Goal: Information Seeking & Learning: Learn about a topic

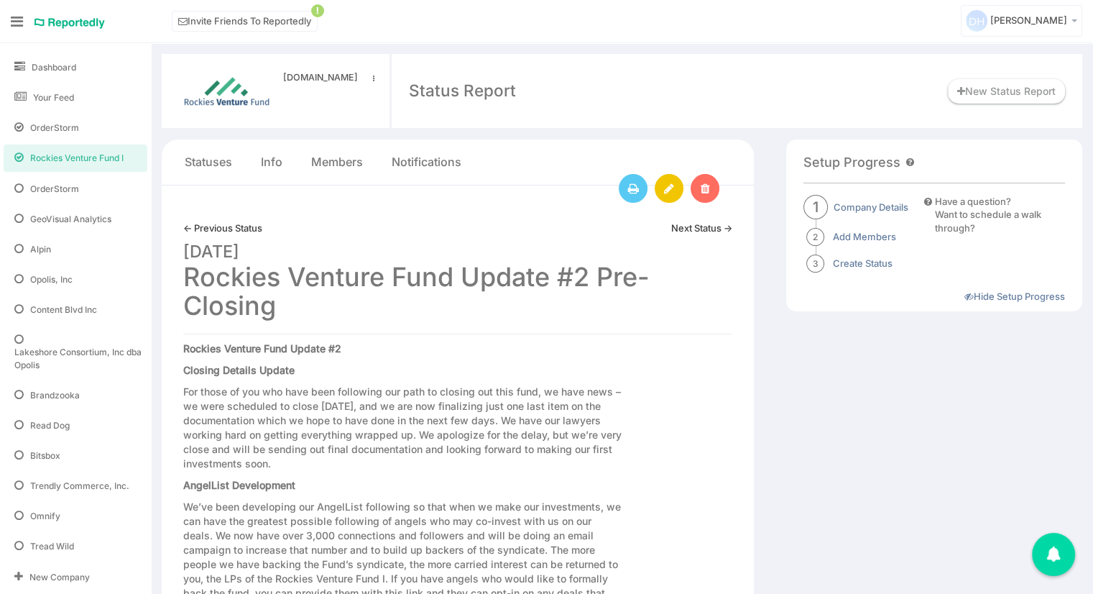
click at [721, 229] on link "Next Status →" at bounding box center [701, 228] width 61 height 14
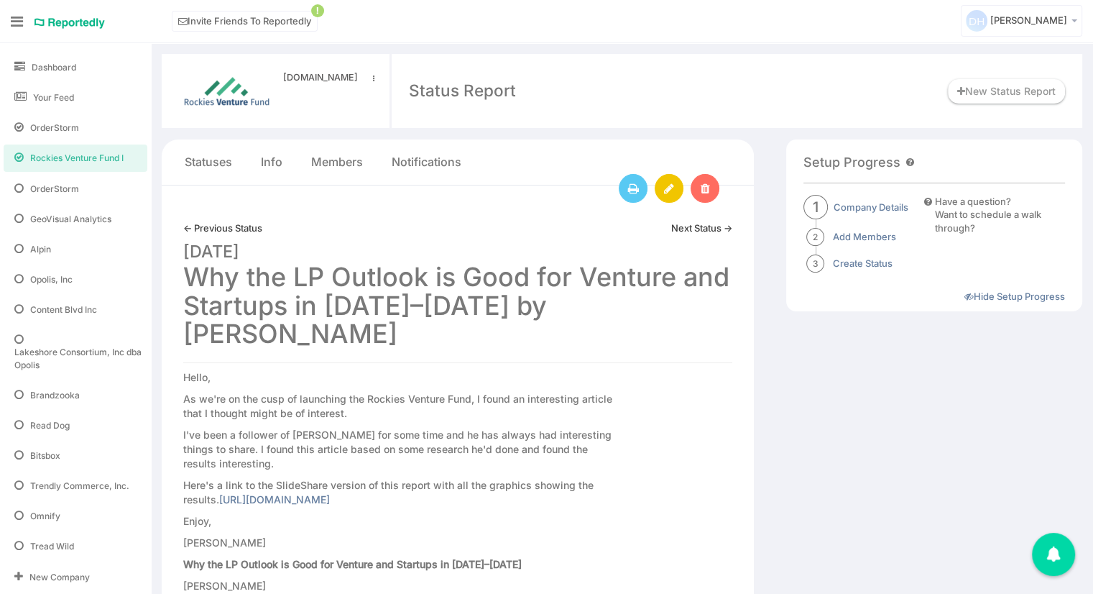
drag, startPoint x: 664, startPoint y: 304, endPoint x: 184, endPoint y: 280, distance: 480.8
click at [184, 280] on h1 "March 12, 2017 Why the LP Outlook is Good for Venture and Startups in 2017–2020…" at bounding box center [457, 291] width 549 height 114
copy h1 "Why the LP Outlook is Good for Venture and Startups in 2017–2020 by Mark Suster"
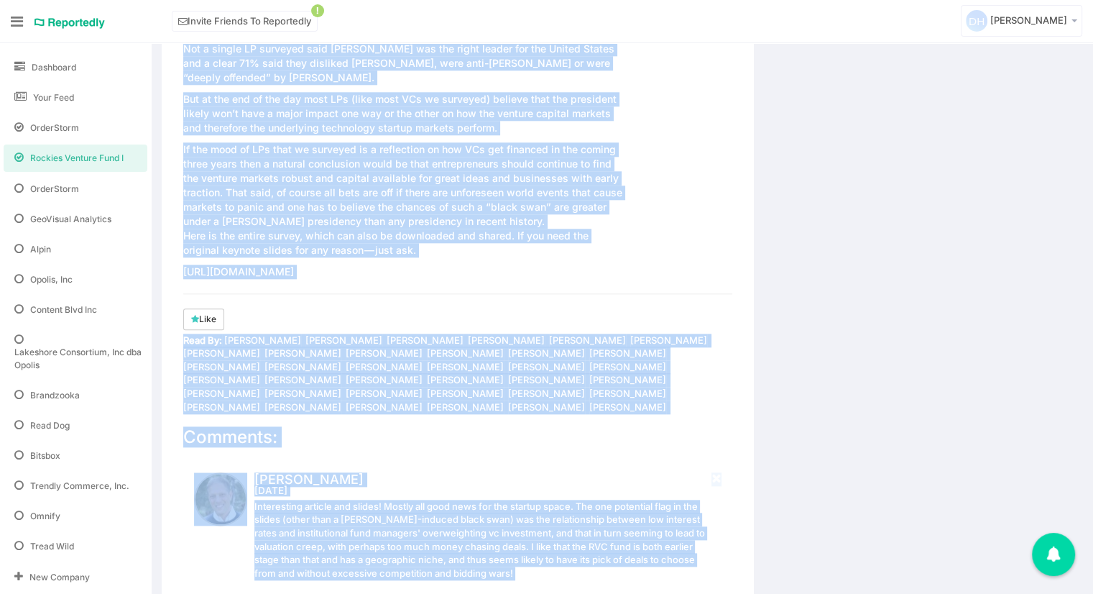
scroll to position [1589, 0]
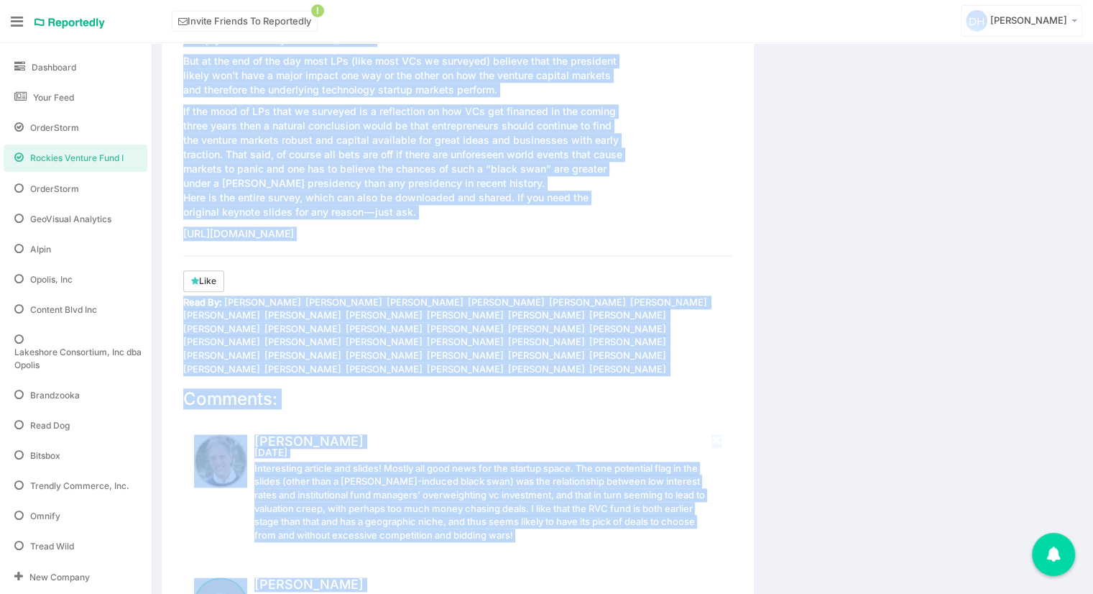
drag, startPoint x: 183, startPoint y: 204, endPoint x: 431, endPoint y: 205, distance: 247.3
copy div "Hello, As we're on the cusp of launching the Rockies Venture Fund, I found an i…"
